Goal: Task Accomplishment & Management: Use online tool/utility

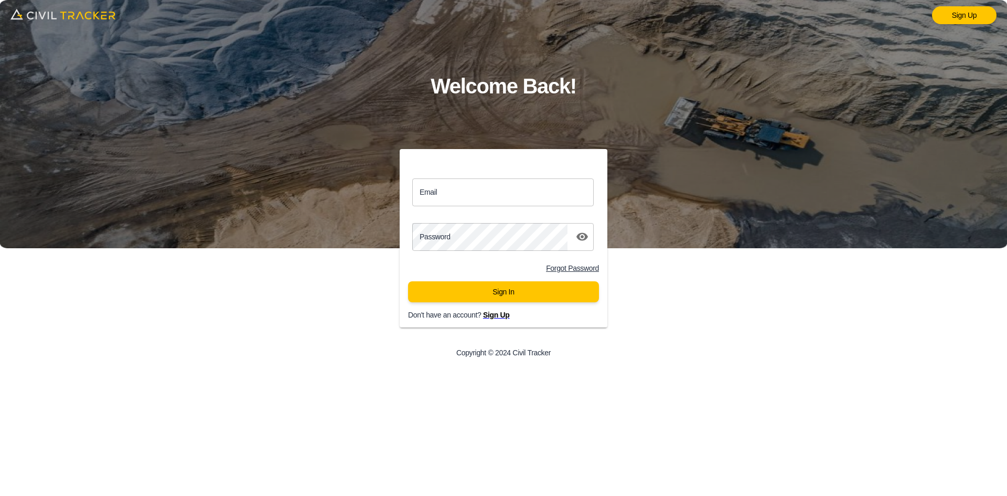
drag, startPoint x: 513, startPoint y: 196, endPoint x: 518, endPoint y: 204, distance: 9.6
click at [513, 196] on input "Email" at bounding box center [502, 192] width 181 height 28
type input "[EMAIL_ADDRESS][DOMAIN_NAME]"
click at [491, 289] on button "Sign In" at bounding box center [503, 291] width 191 height 21
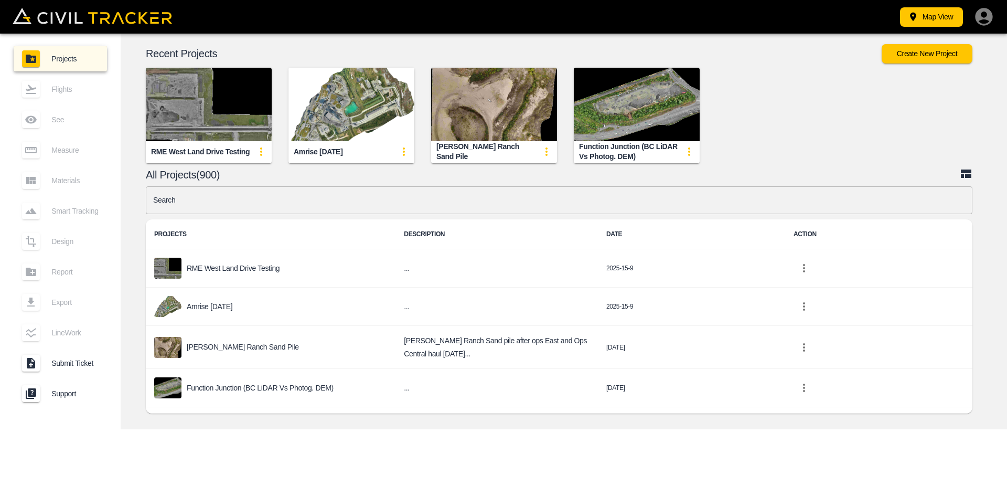
click at [372, 205] on input "text" at bounding box center [559, 200] width 826 height 28
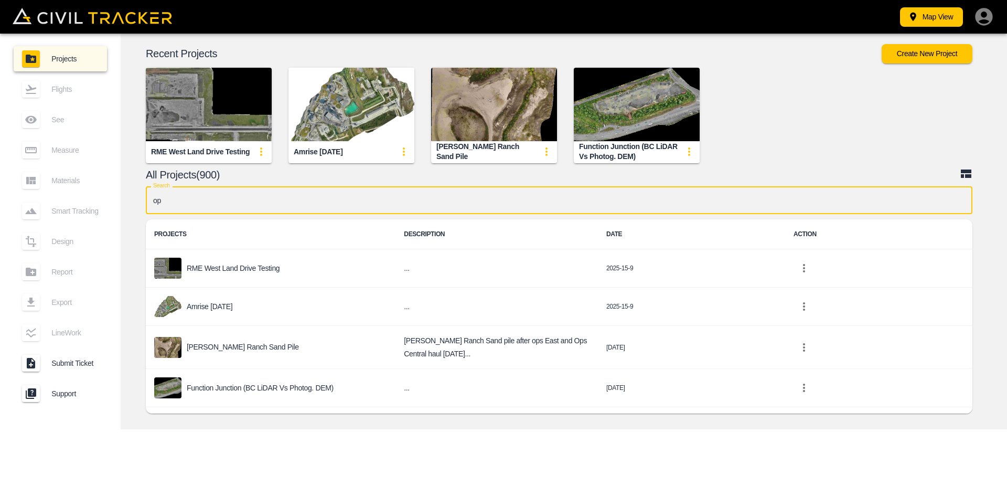
type input "opf"
